Goal: Task Accomplishment & Management: Use online tool/utility

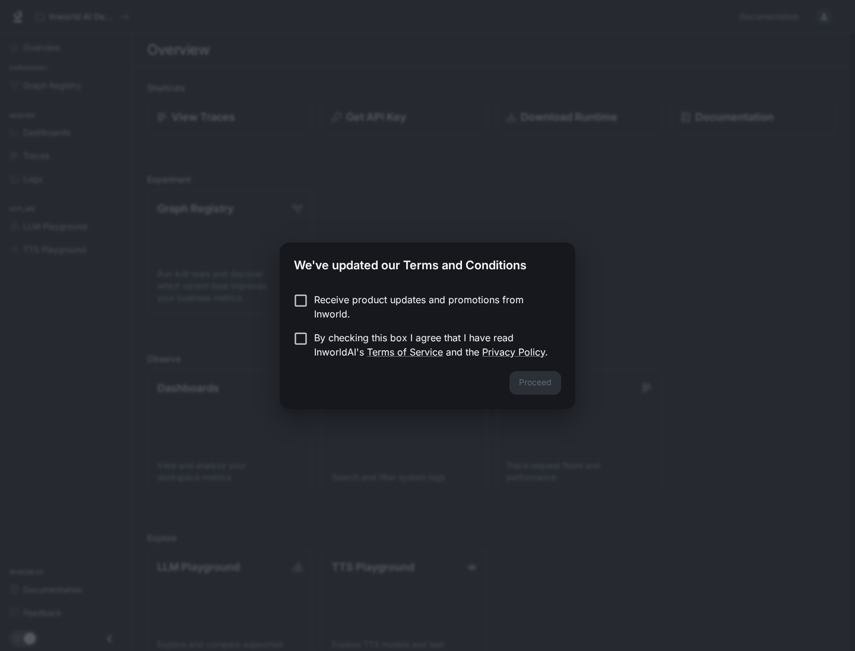
click at [468, 301] on p "Receive product updates and promotions from Inworld." at bounding box center [433, 306] width 238 height 29
click at [467, 334] on p "By checking this box I agree that I have read InworldAI's Terms of Service and …" at bounding box center [433, 344] width 238 height 29
click at [529, 375] on button "Proceed" at bounding box center [536, 383] width 52 height 24
